Goal: Information Seeking & Learning: Learn about a topic

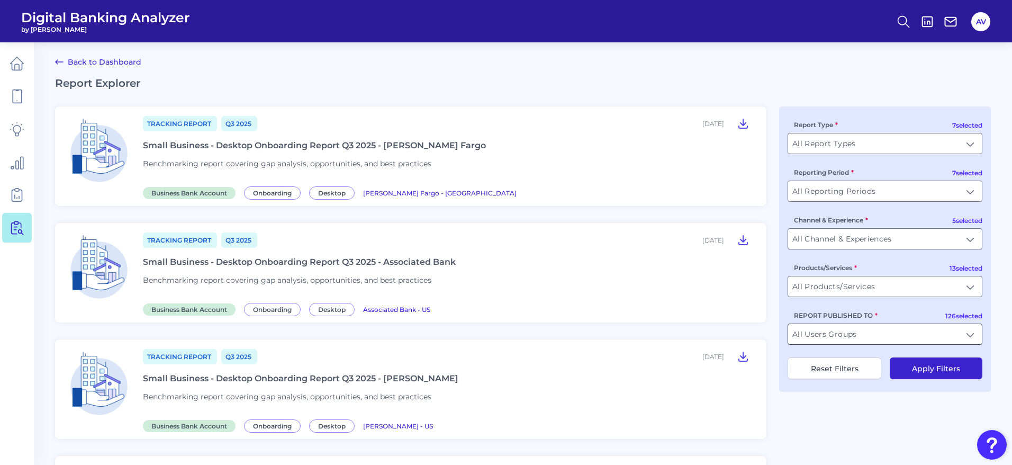
click at [851, 343] on input "All Users Groups" at bounding box center [885, 334] width 194 height 20
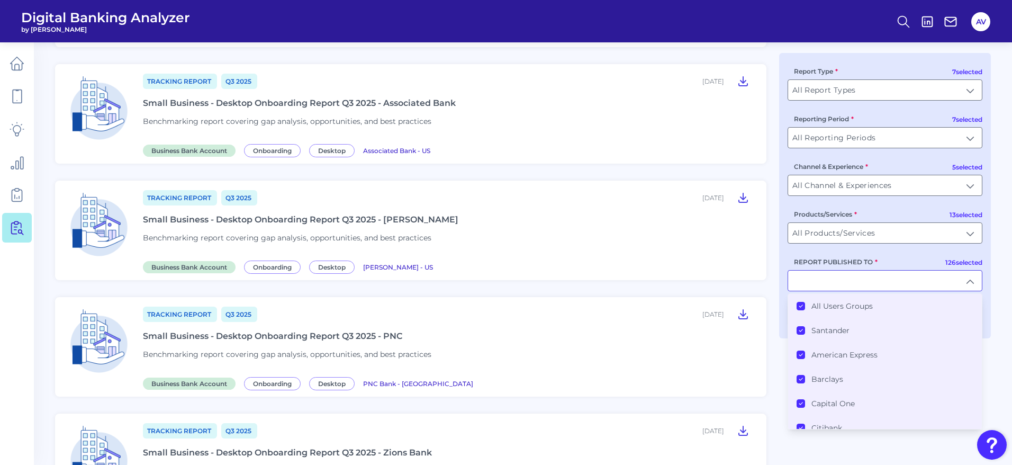
click at [795, 307] on li "All Users Groups" at bounding box center [885, 306] width 194 height 24
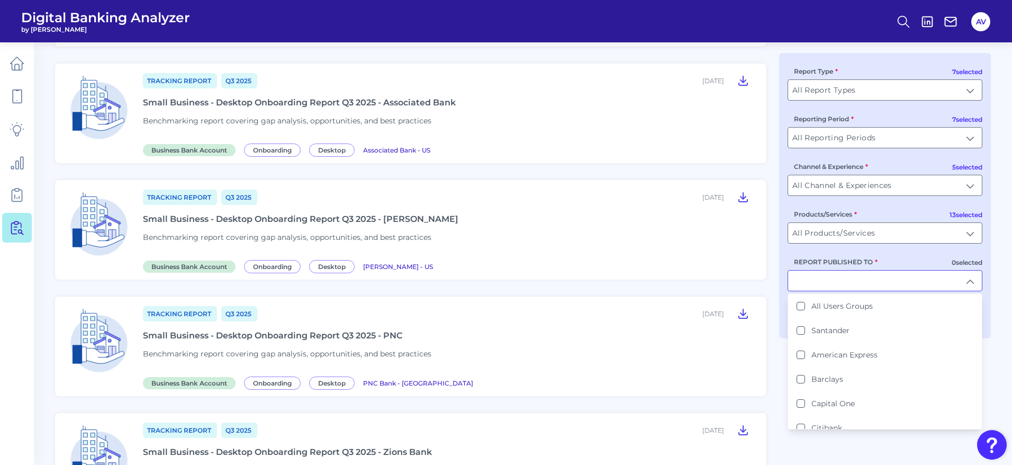
click at [808, 287] on input "REPORT PUBLISHED TO" at bounding box center [885, 281] width 194 height 20
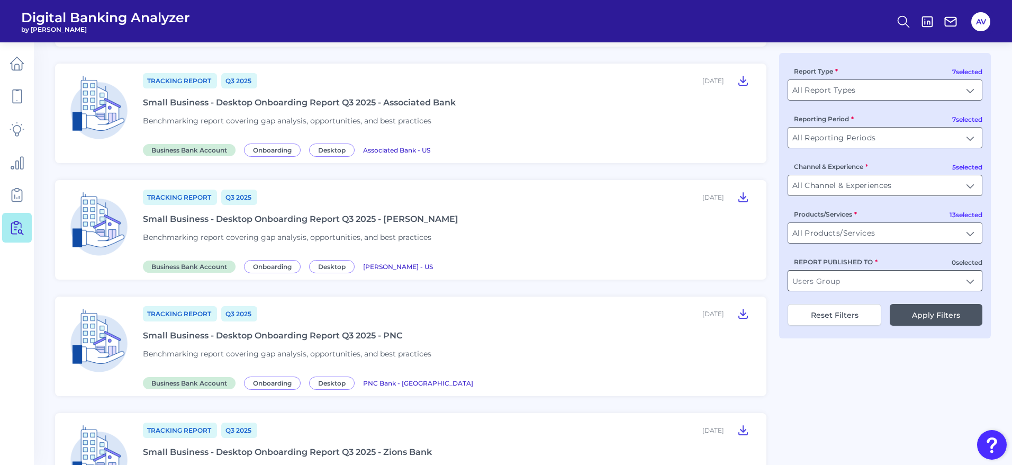
click at [808, 287] on input "REPORT PUBLISHED TO" at bounding box center [885, 281] width 194 height 20
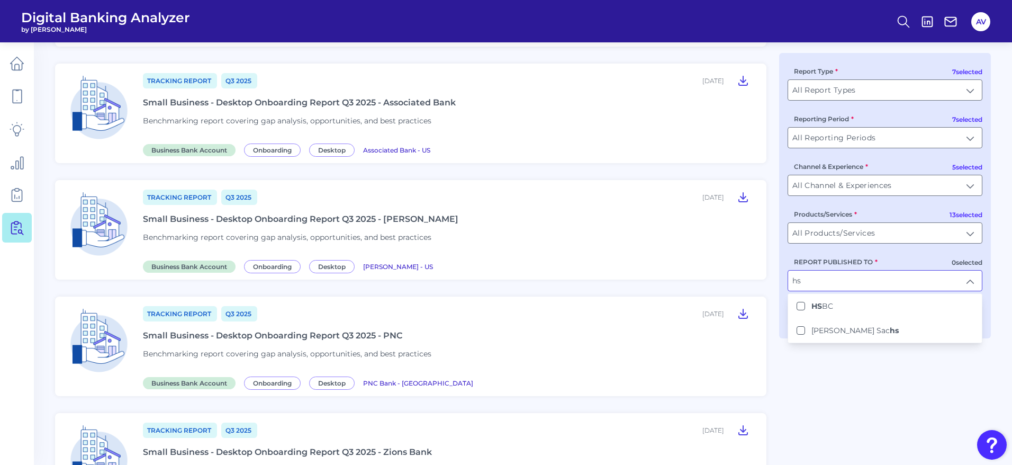
scroll to position [0, 0]
click at [875, 300] on li "HS BC" at bounding box center [885, 306] width 194 height 24
type input "HSBC"
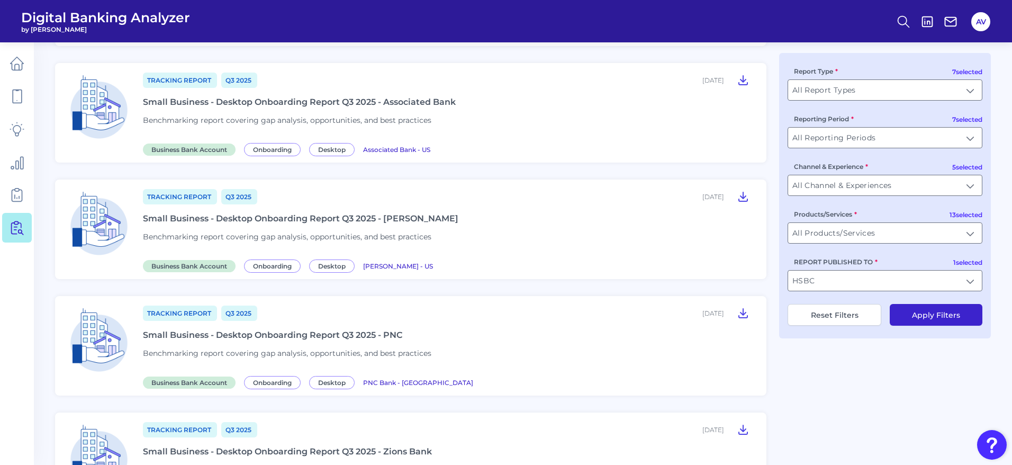
click at [943, 308] on button "Apply Filters" at bounding box center [936, 315] width 93 height 22
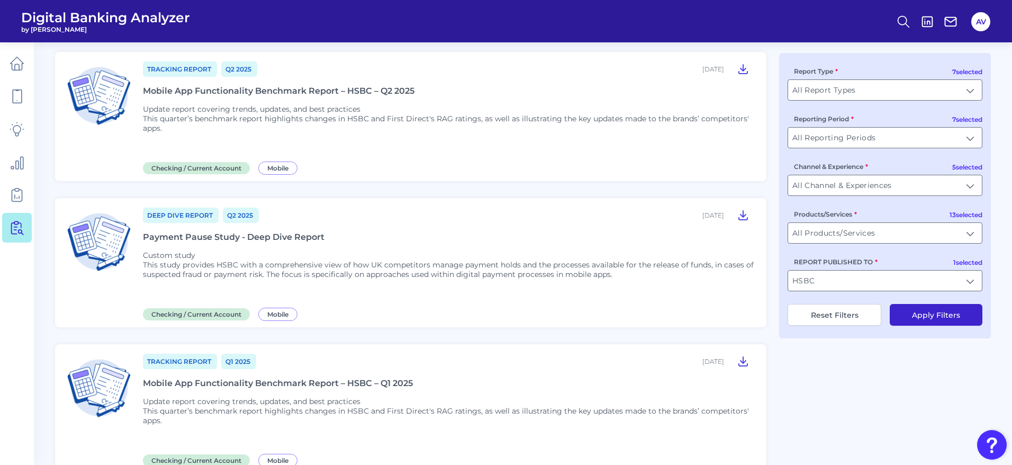
scroll to position [79, 0]
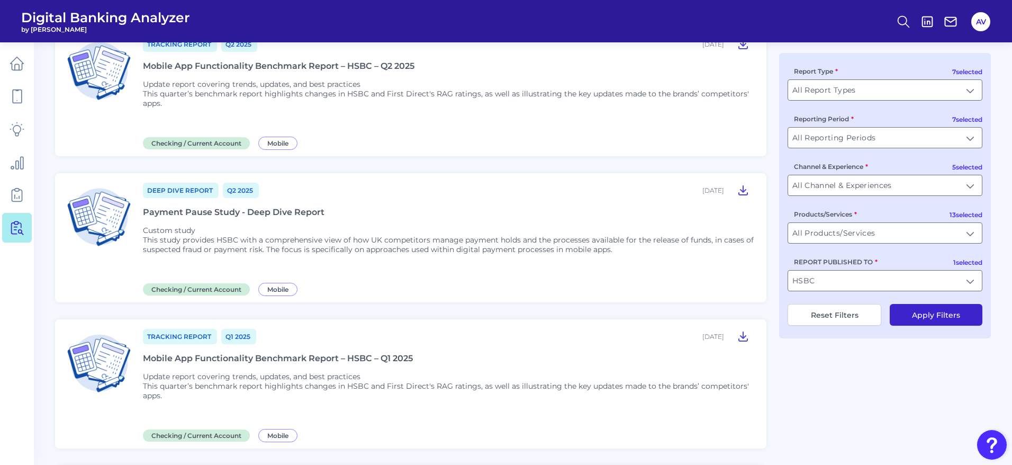
click at [444, 124] on div "Tracking Report Q2 [DATE], 2025 Mobile App Functionality Benchmark Report – HSB…" at bounding box center [448, 91] width 611 height 112
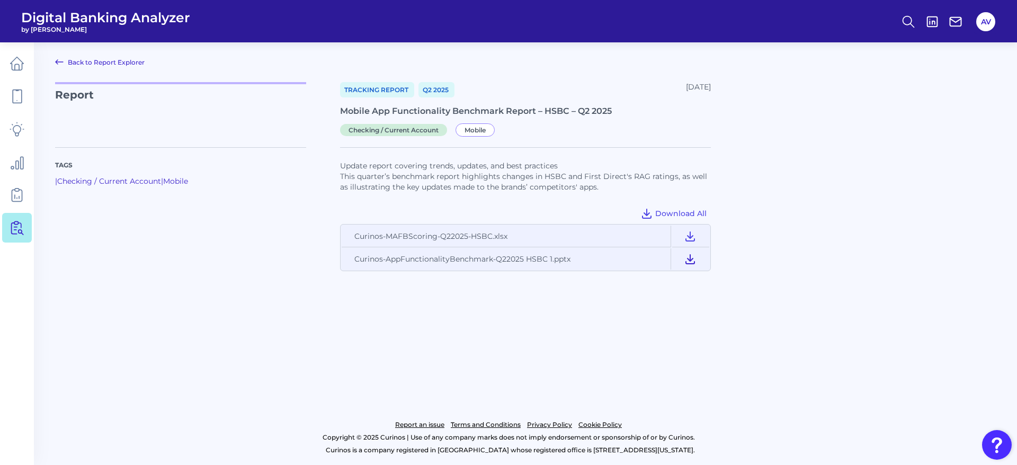
click at [691, 251] on button at bounding box center [690, 258] width 36 height 21
click at [690, 260] on icon at bounding box center [690, 259] width 8 height 9
click at [829, 104] on div "Report Tracking Report Q2 [DATE], 2025 Mobile App Functionality Benchmark Repor…" at bounding box center [525, 108] width 940 height 52
